Goal: Communication & Community: Answer question/provide support

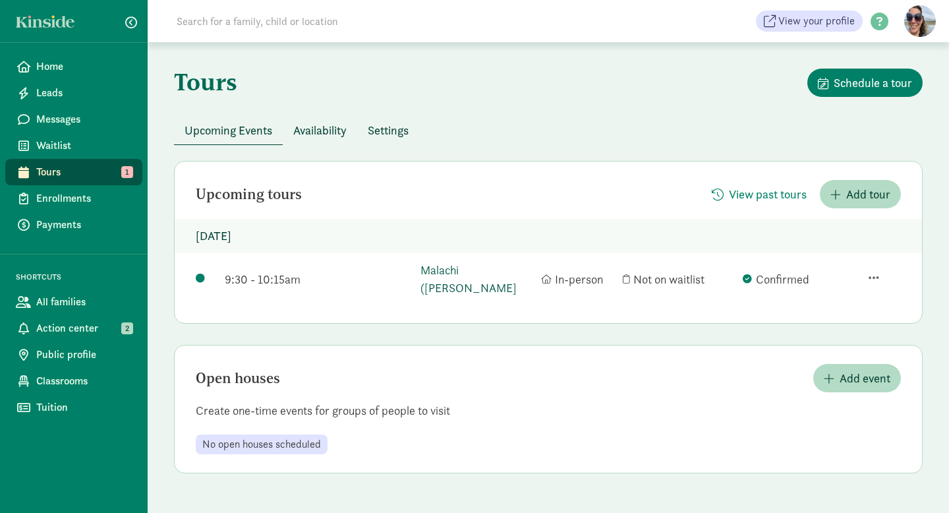
click at [442, 269] on link "Malachi ([PERSON_NAME]" at bounding box center [476, 279] width 113 height 36
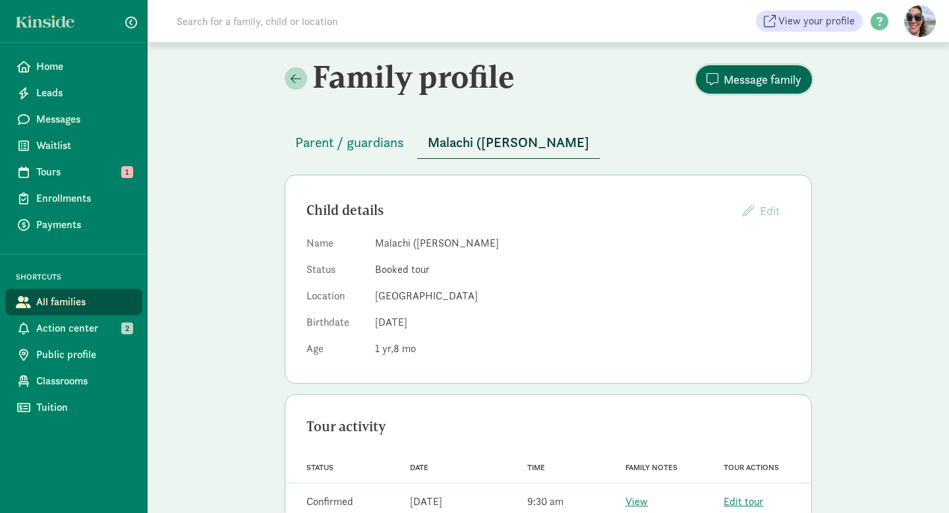
click at [741, 69] on button "Message family" at bounding box center [754, 79] width 116 height 28
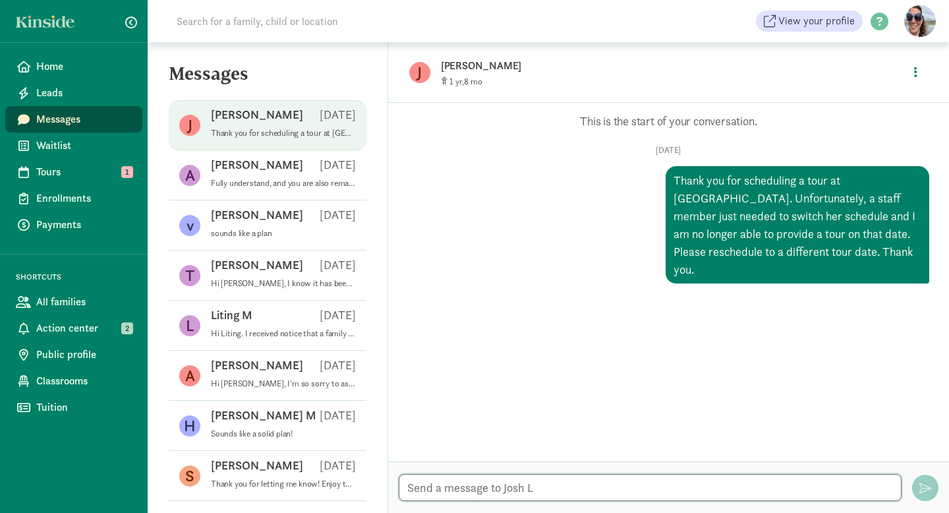
click at [490, 488] on textarea at bounding box center [650, 487] width 503 height 27
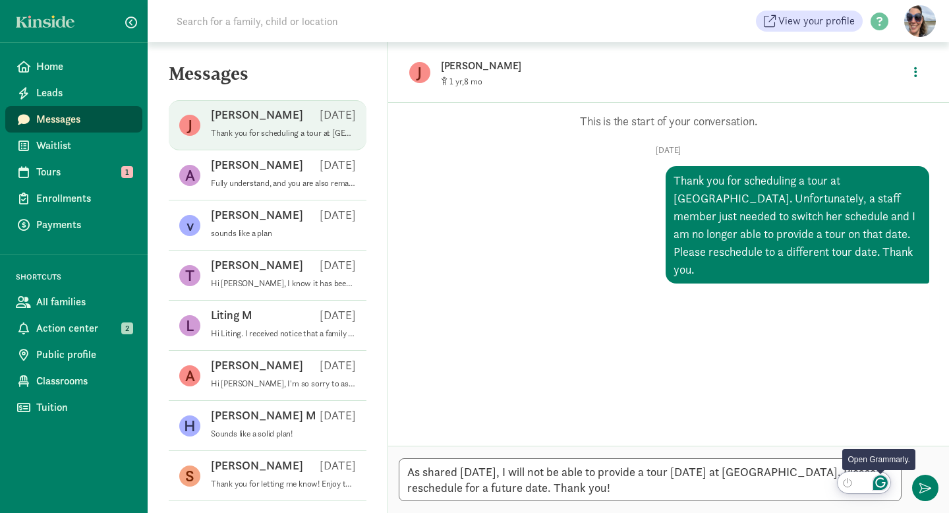
click at [882, 484] on icon "Open Grammarly. 0 Suggestions." at bounding box center [880, 482] width 14 height 14
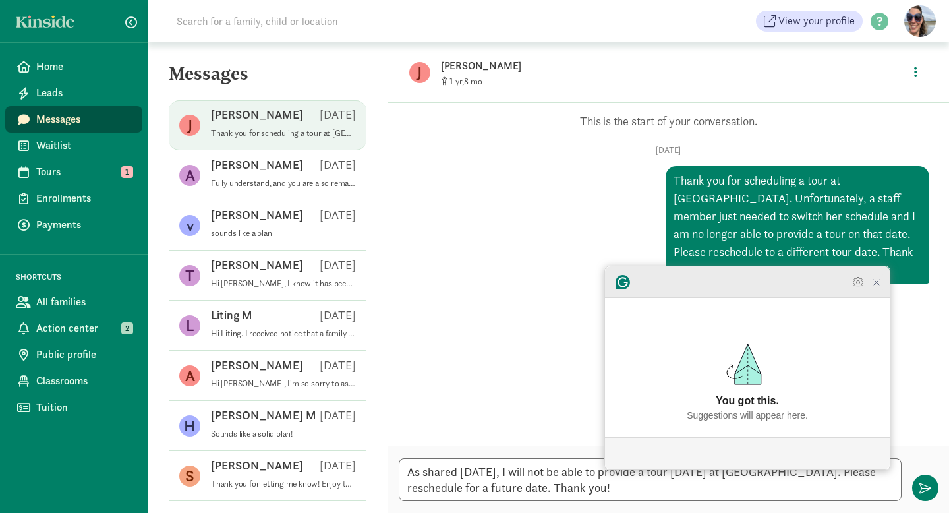
click at [878, 287] on icon "Close Grammarly Assistant" at bounding box center [876, 282] width 11 height 11
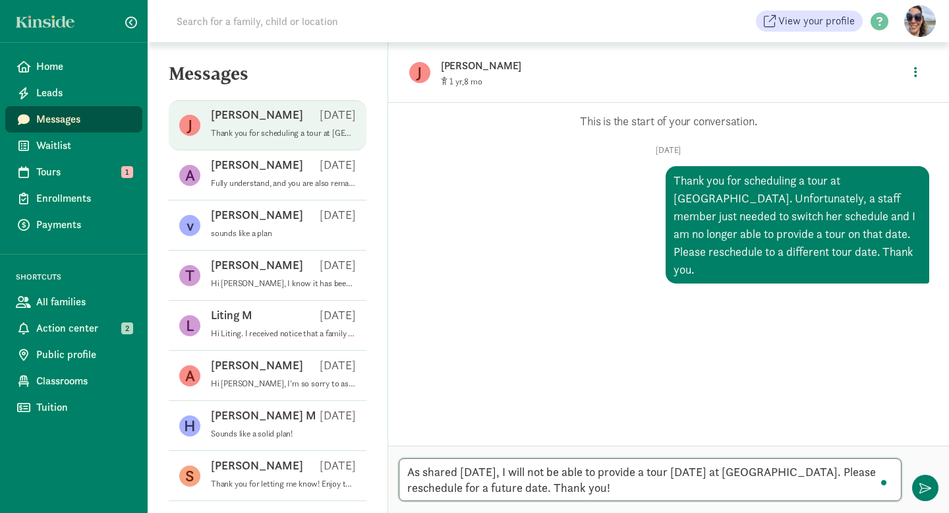
click at [803, 470] on textarea "As shared [DATE], I will not be able to provide a tour [DATE] at [GEOGRAPHIC_DA…" at bounding box center [650, 479] width 503 height 43
type textarea "As shared [DATE], I will not be able to provide a tour [DATE] at [GEOGRAPHIC_DA…"
click at [920, 482] on span "button" at bounding box center [925, 488] width 12 height 12
